Goal: Task Accomplishment & Management: Use online tool/utility

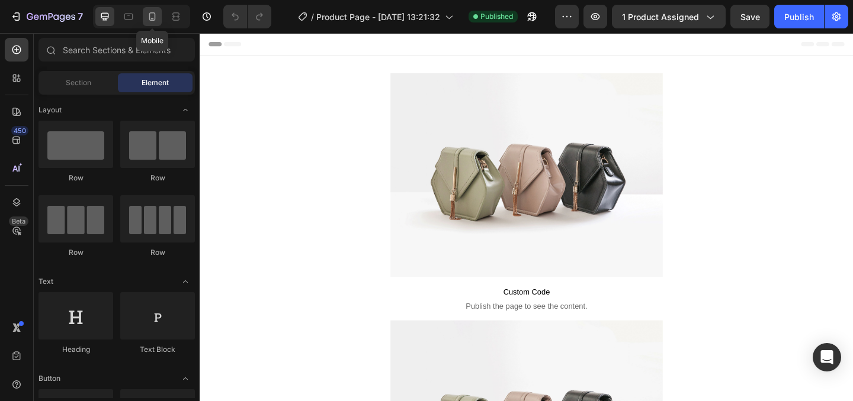
click at [157, 15] on icon at bounding box center [152, 17] width 12 height 12
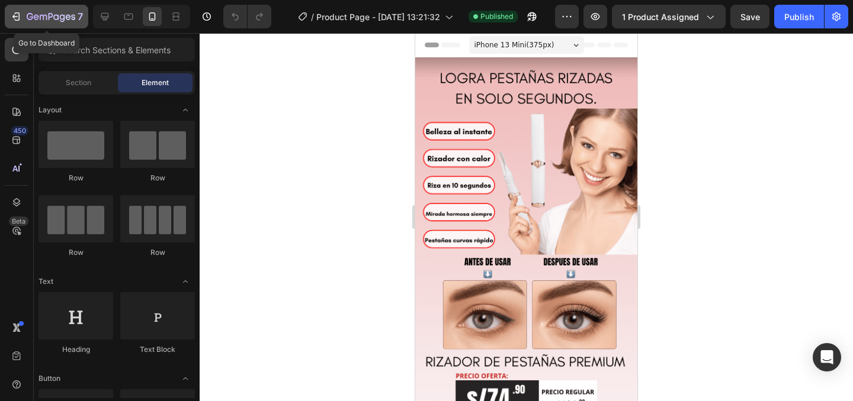
click at [44, 19] on icon "button" at bounding box center [51, 17] width 49 height 10
click at [34, 25] on button "7" at bounding box center [46, 17] width 83 height 24
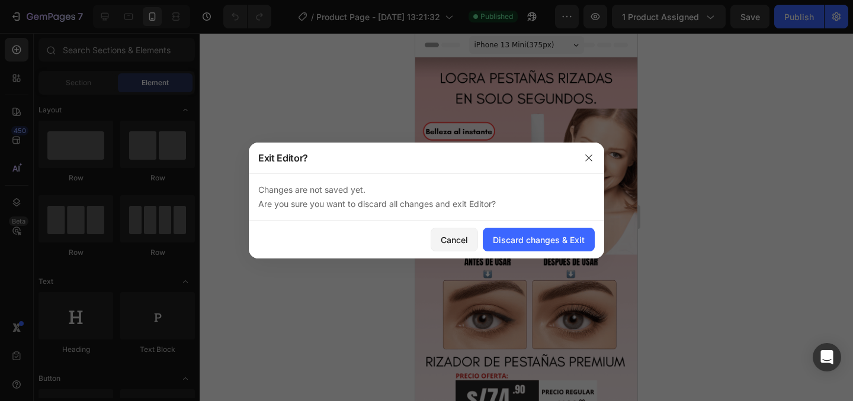
click at [33, 24] on div at bounding box center [426, 200] width 853 height 401
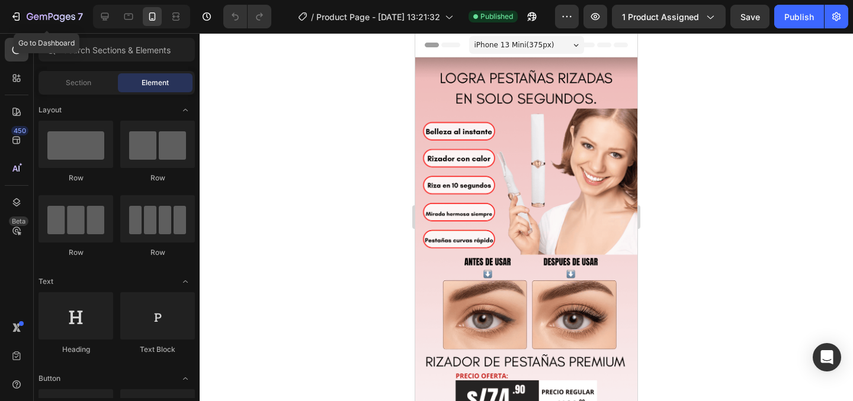
click at [33, 24] on button "7" at bounding box center [46, 17] width 83 height 24
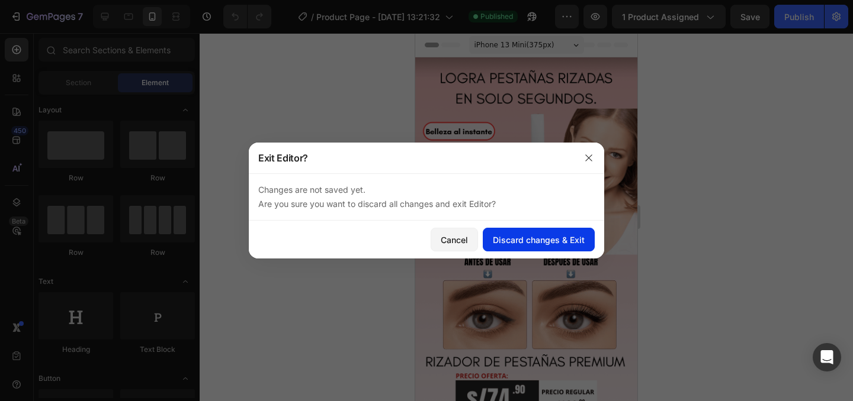
click at [505, 243] on div "Discard changes & Exit" at bounding box center [539, 240] width 92 height 12
